Goal: Transaction & Acquisition: Obtain resource

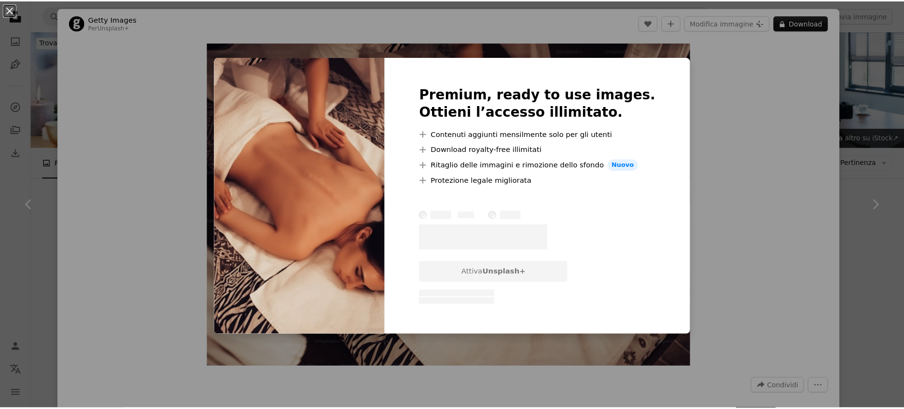
scroll to position [2484, 0]
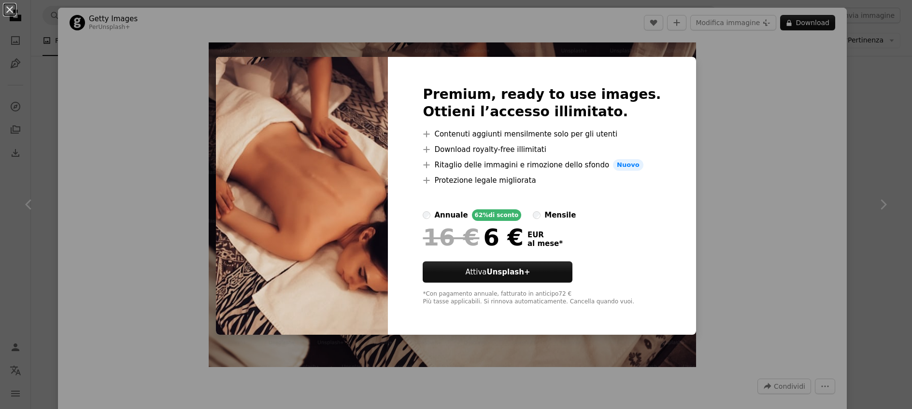
click at [770, 153] on div "An X shape Premium, ready to use images. Ottieni l’accesso illimitato. A plus s…" at bounding box center [456, 204] width 912 height 409
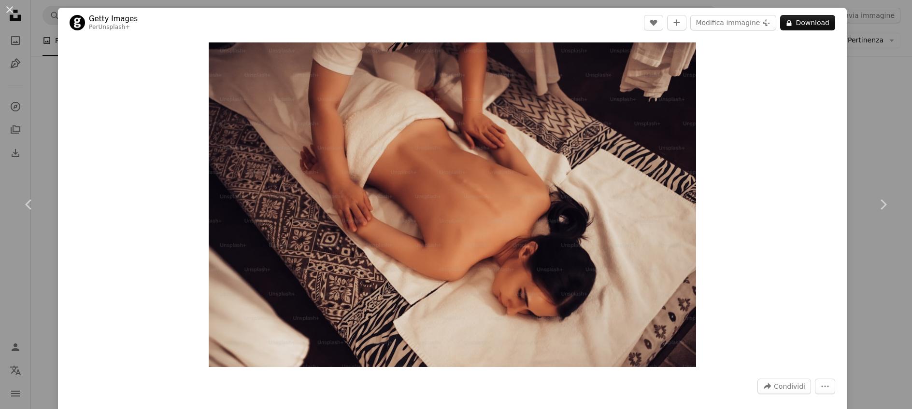
click at [864, 89] on div "An X shape Chevron left Chevron right Getty Images Per Unsplash+ A heart A plus…" at bounding box center [456, 204] width 912 height 409
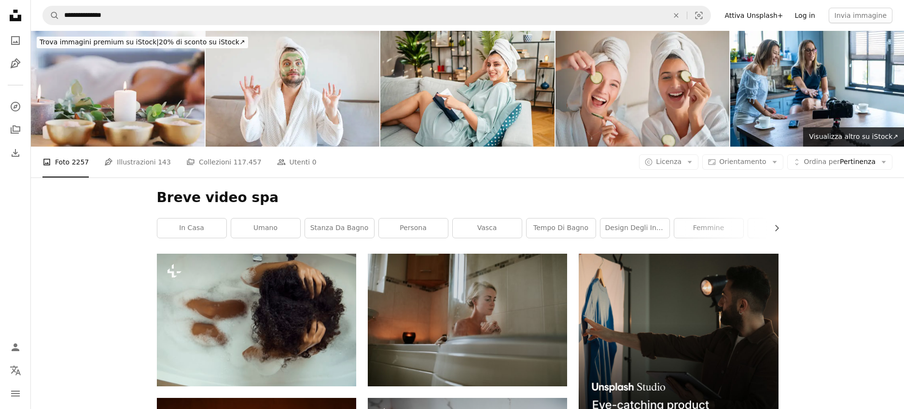
click at [803, 14] on link "Log in" at bounding box center [805, 15] width 32 height 15
